Goal: Task Accomplishment & Management: Use online tool/utility

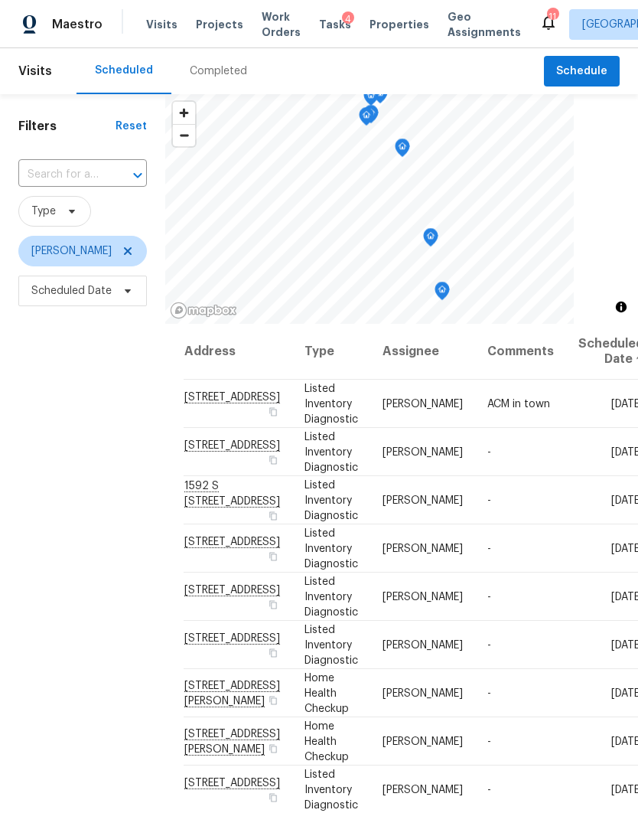
click at [326, 19] on span "Tasks" at bounding box center [335, 24] width 32 height 11
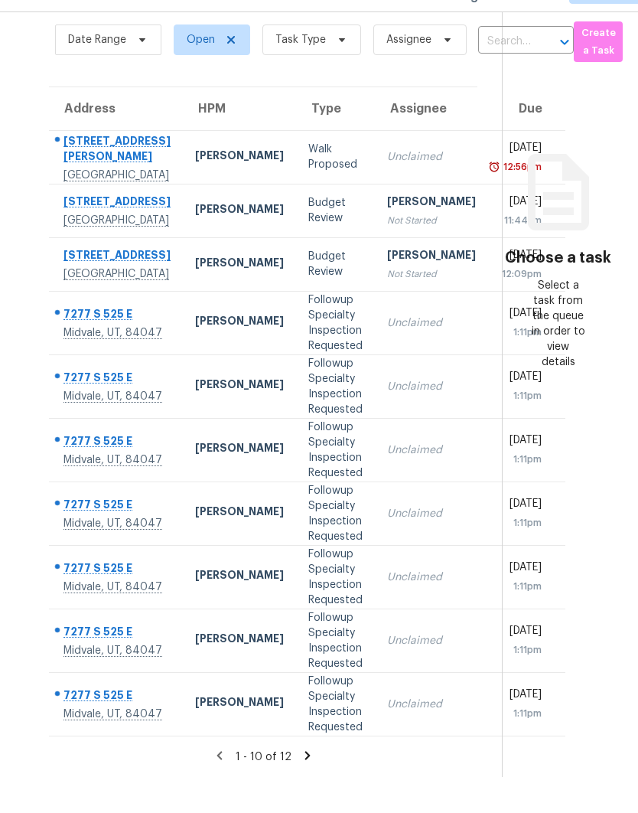
scroll to position [62, 0]
click at [311, 784] on icon at bounding box center [308, 791] width 14 height 14
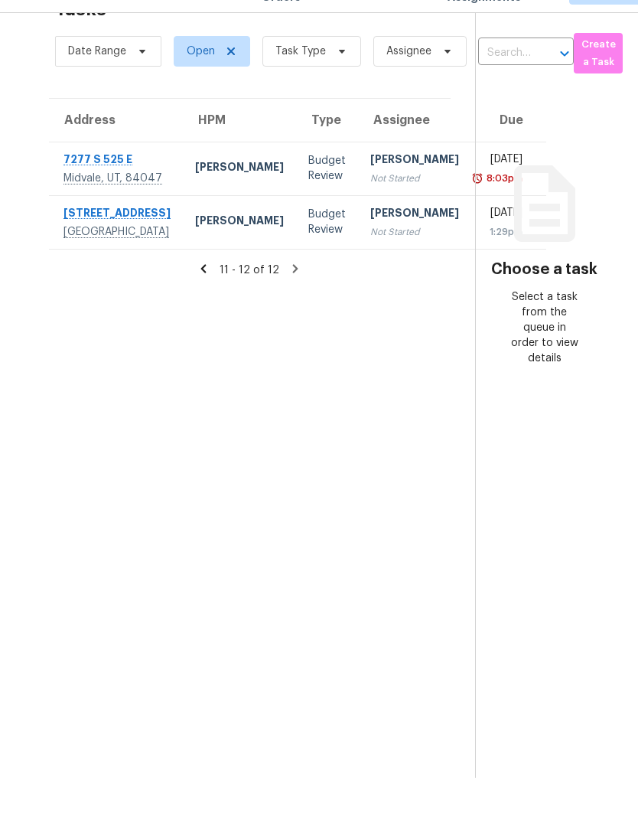
click at [370, 187] on div "[PERSON_NAME]" at bounding box center [414, 196] width 89 height 19
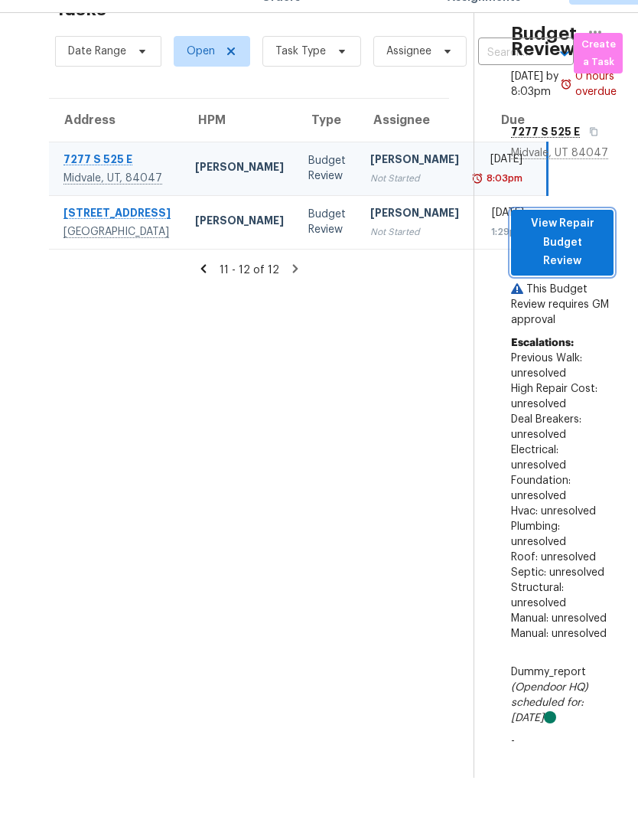
click at [569, 249] on span "View Repair Budget Review" at bounding box center [562, 277] width 78 height 57
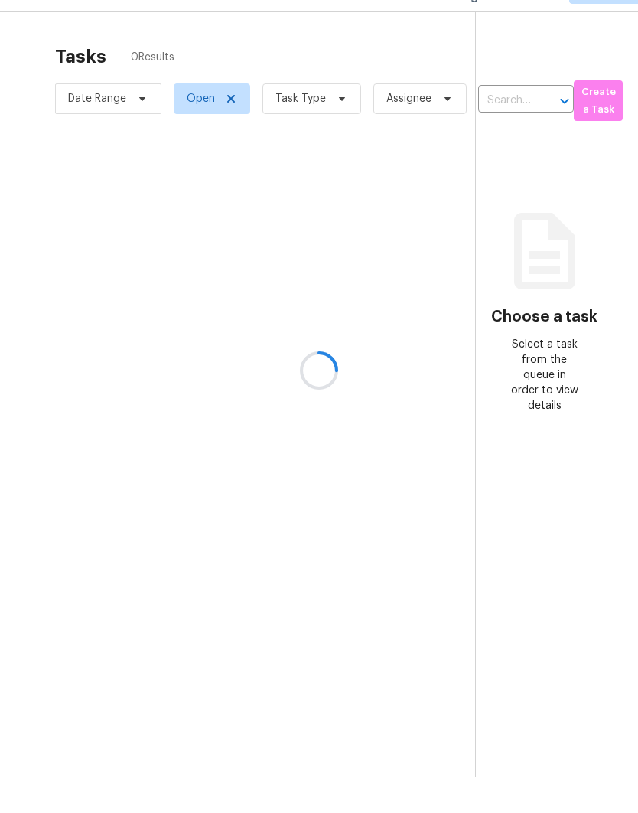
scroll to position [62, 0]
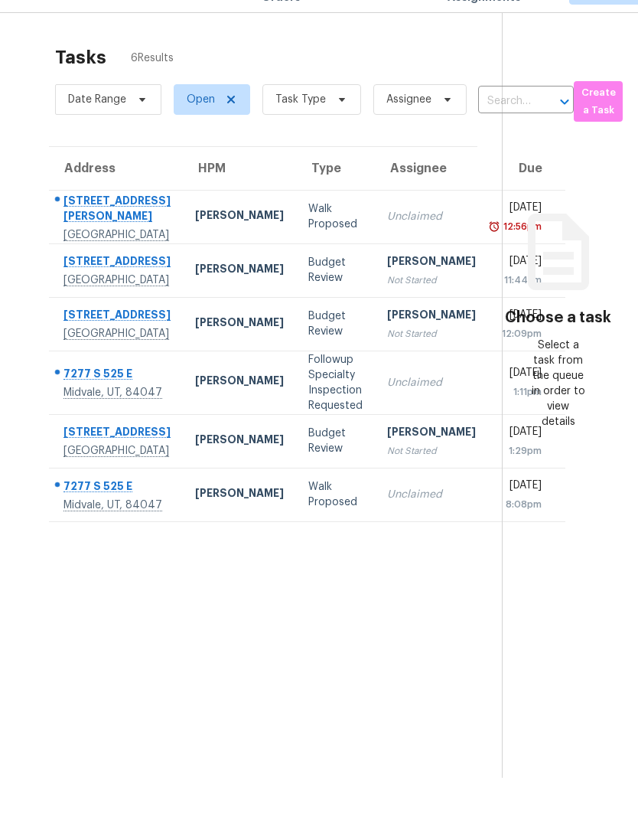
click at [388, 411] on td "Unclaimed" at bounding box center [431, 418] width 113 height 64
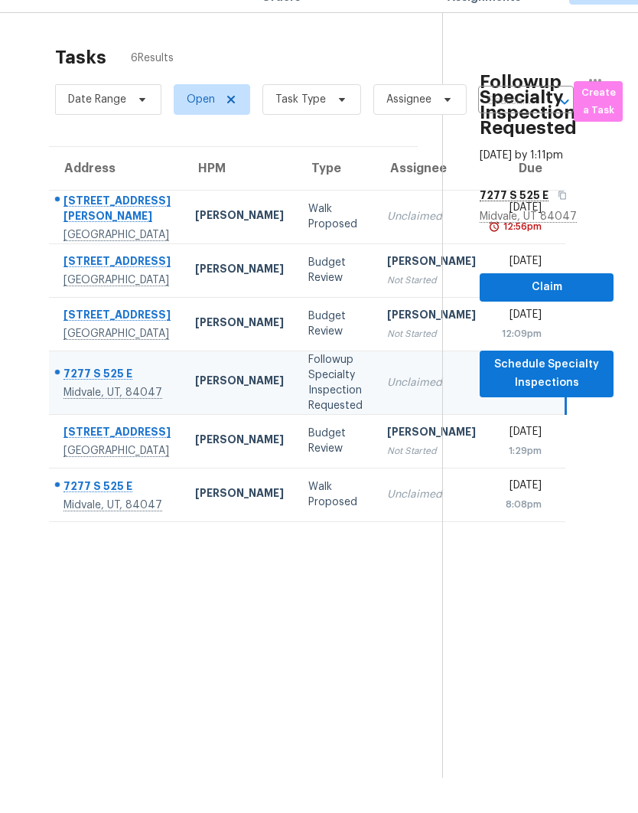
click at [375, 556] on td "Unclaimed" at bounding box center [431, 530] width 113 height 54
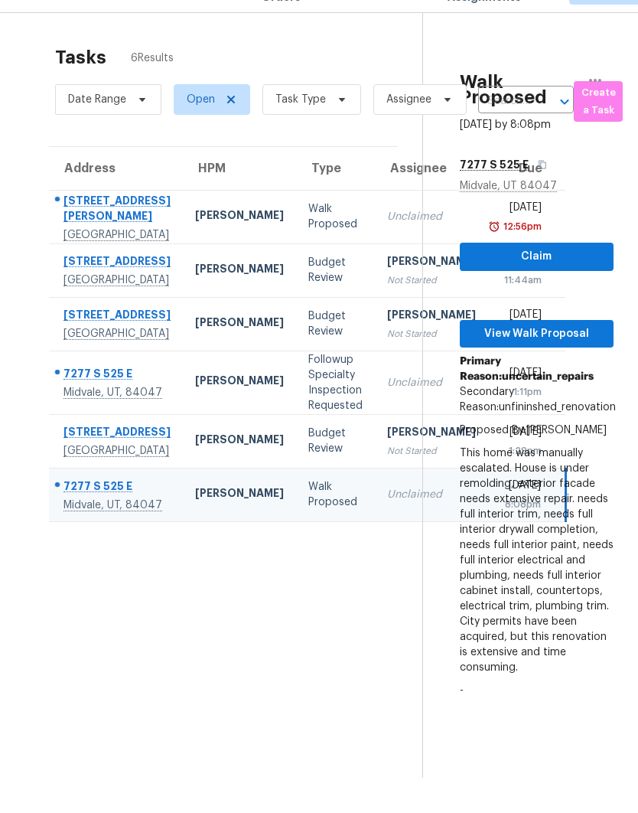
click at [501, 419] on div "[DATE]" at bounding box center [521, 409] width 41 height 19
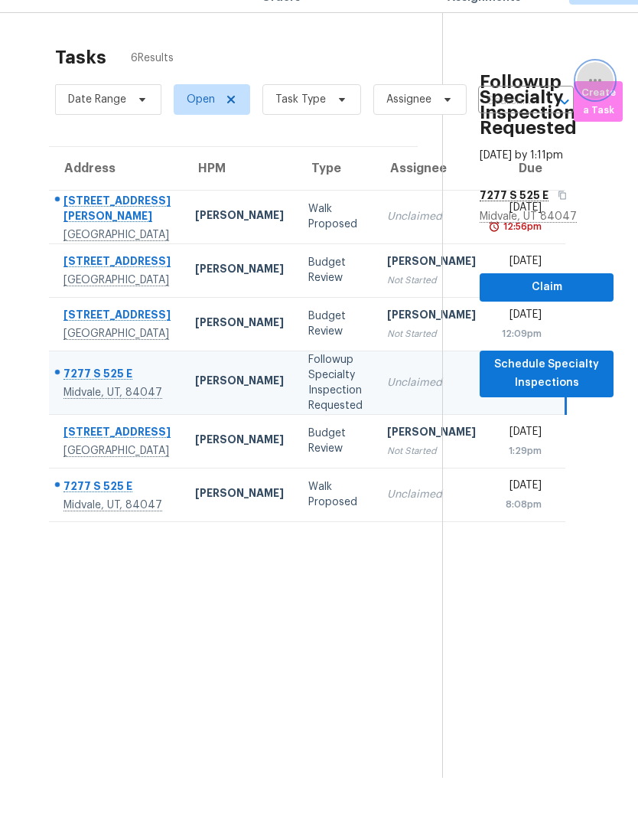
click at [598, 97] on button "button" at bounding box center [595, 115] width 37 height 37
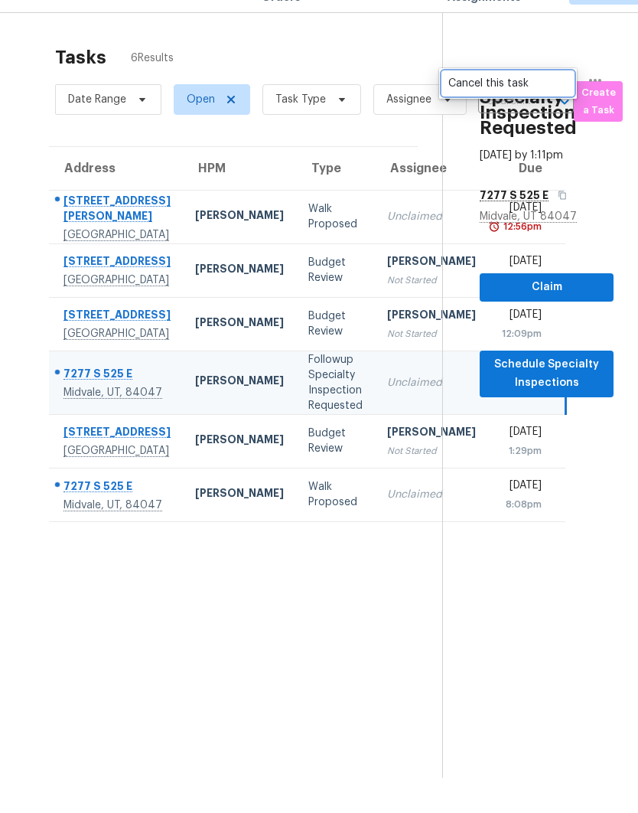
click at [533, 111] on div "Cancel this task" at bounding box center [507, 118] width 119 height 15
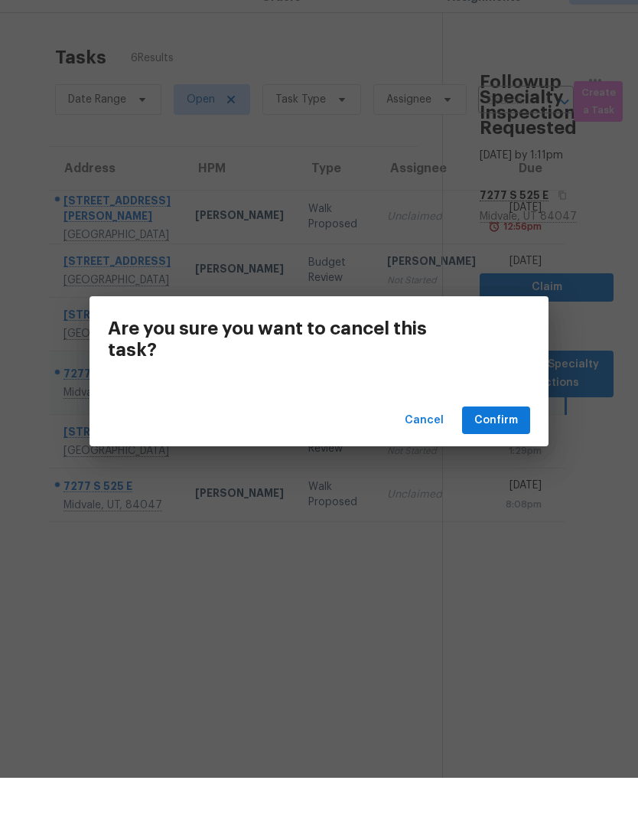
scroll to position [61, 0]
click at [500, 446] on span "Confirm" at bounding box center [497, 455] width 44 height 19
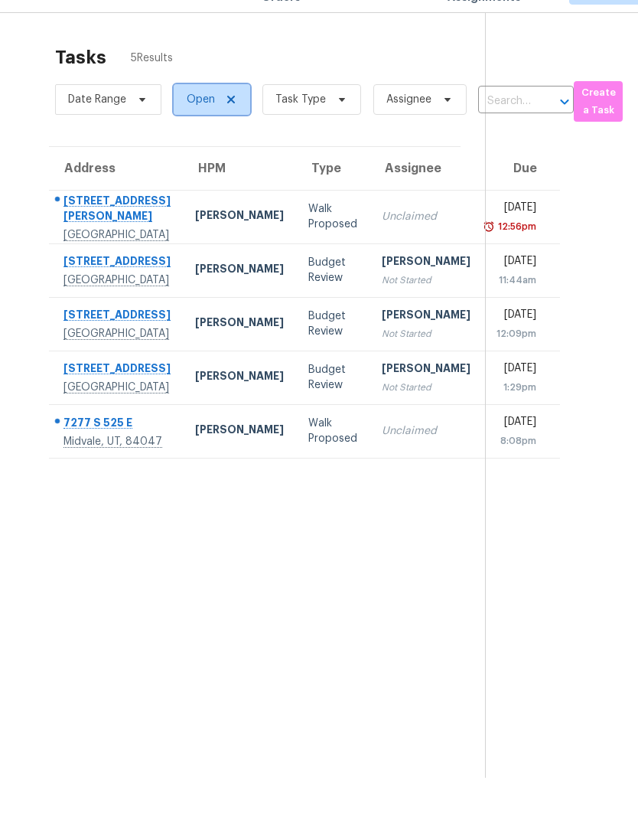
click at [233, 129] on icon at bounding box center [231, 135] width 12 height 12
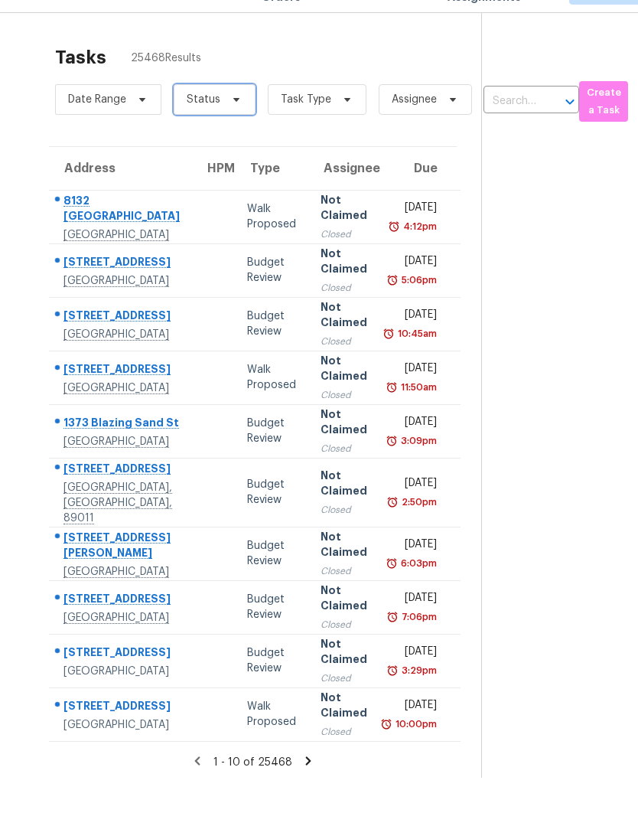
click at [240, 129] on icon at bounding box center [236, 135] width 12 height 12
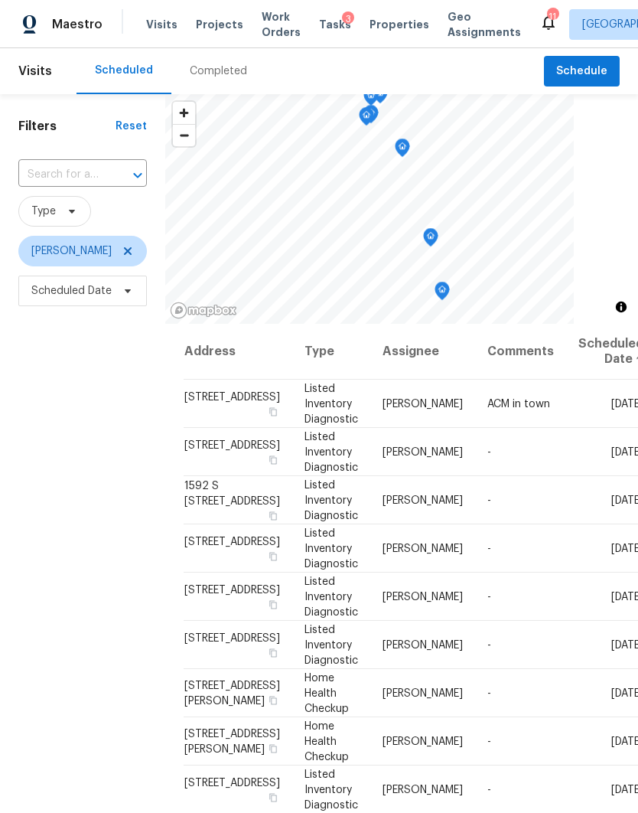
click at [323, 29] on span "Tasks" at bounding box center [335, 24] width 32 height 11
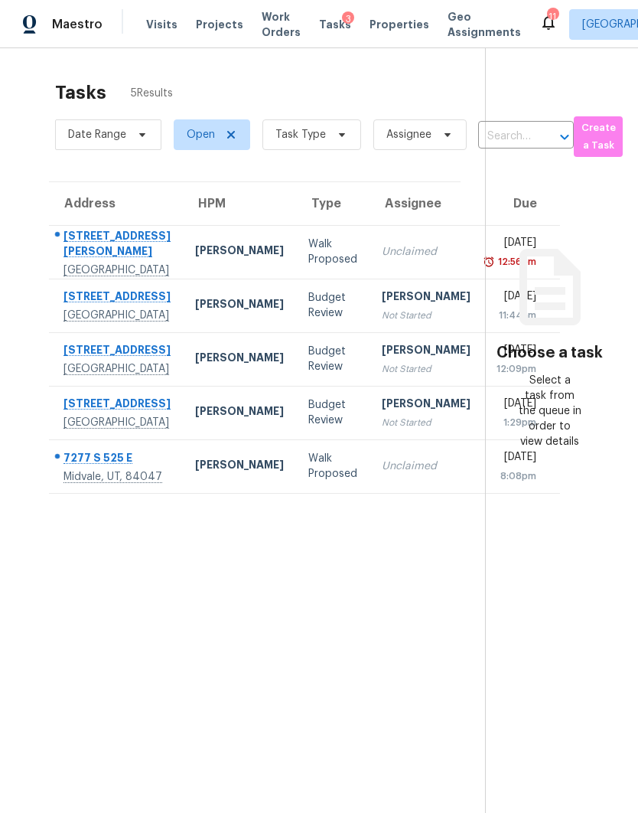
click at [74, 323] on div "[GEOGRAPHIC_DATA]" at bounding box center [117, 315] width 107 height 15
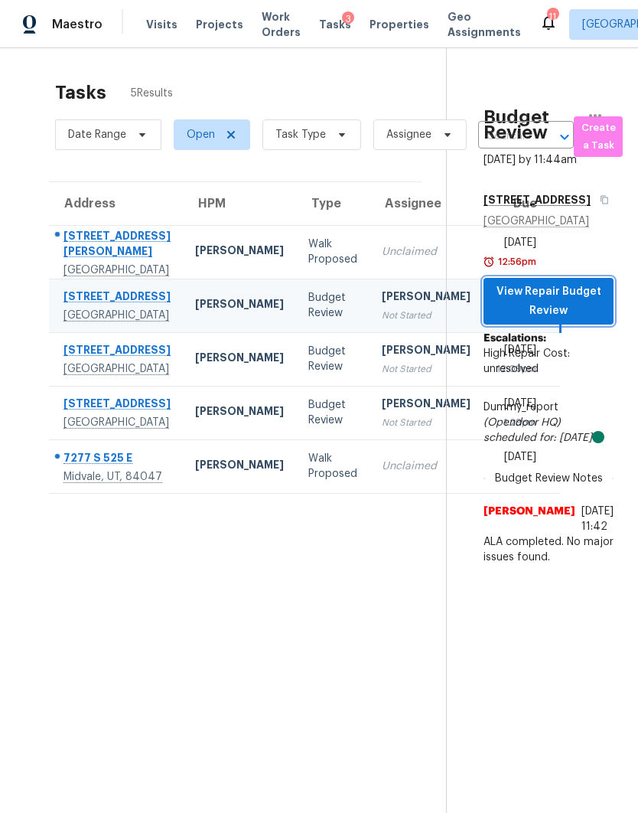
click at [589, 320] on span "View Repair Budget Review" at bounding box center [549, 301] width 106 height 38
